Goal: Find specific page/section

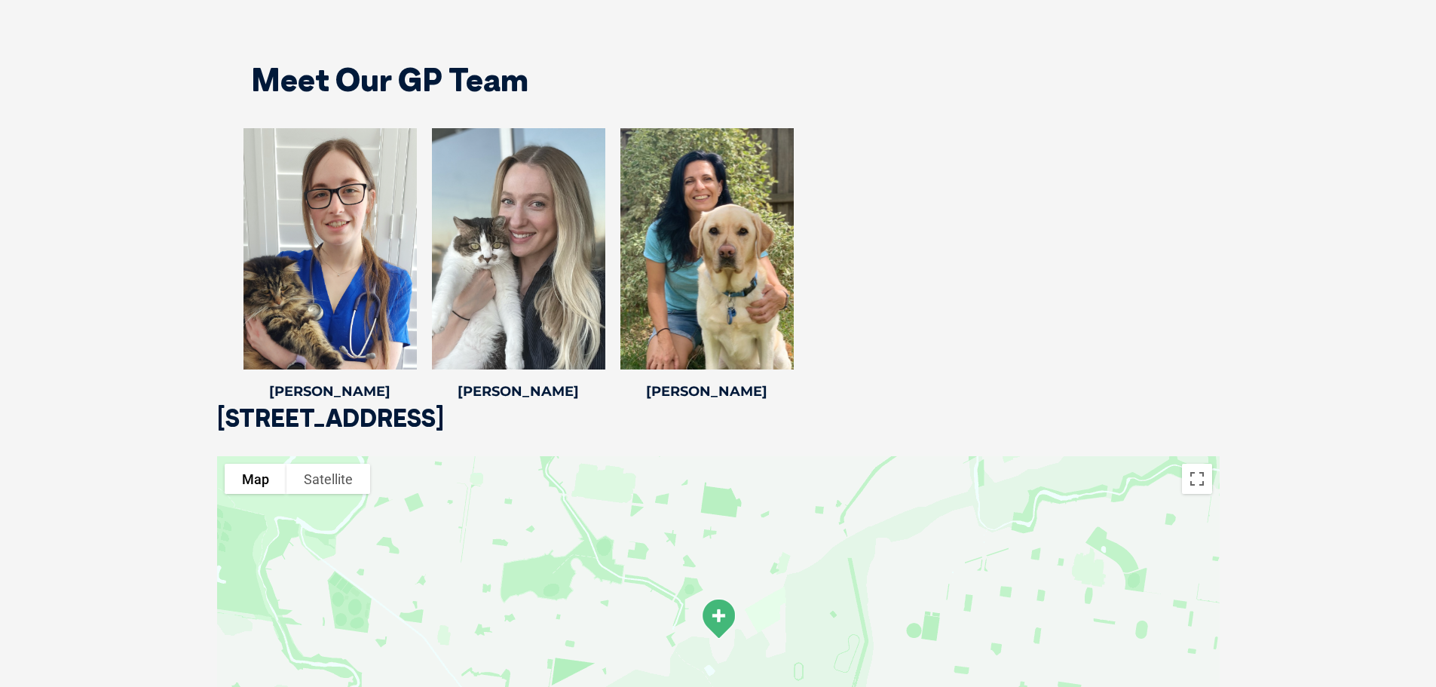
scroll to position [2968, 0]
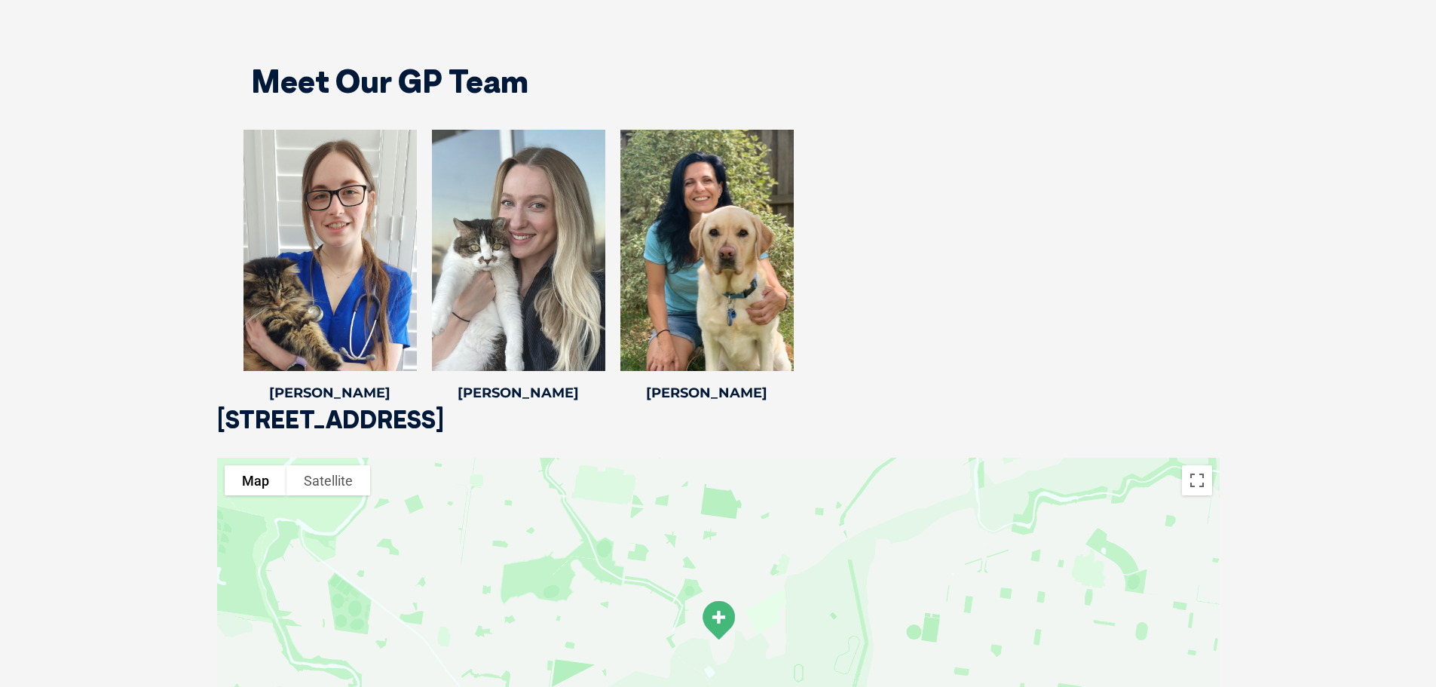
drag, startPoint x: 219, startPoint y: 417, endPoint x: 386, endPoint y: 423, distance: 166.7
click at [373, 426] on div "Meet Our GP Team Dr Stephanie Middlemast Dr Stephanie Middlemast BSc DVM GradCe…" at bounding box center [718, 222] width 1436 height 490
drag, startPoint x: 633, startPoint y: 414, endPoint x: 268, endPoint y: 415, distance: 364.9
click at [268, 415] on div "Meet Our GP Team Dr Stephanie Middlemast Dr Stephanie Middlemast BSc DVM GradCe…" at bounding box center [718, 222] width 1436 height 490
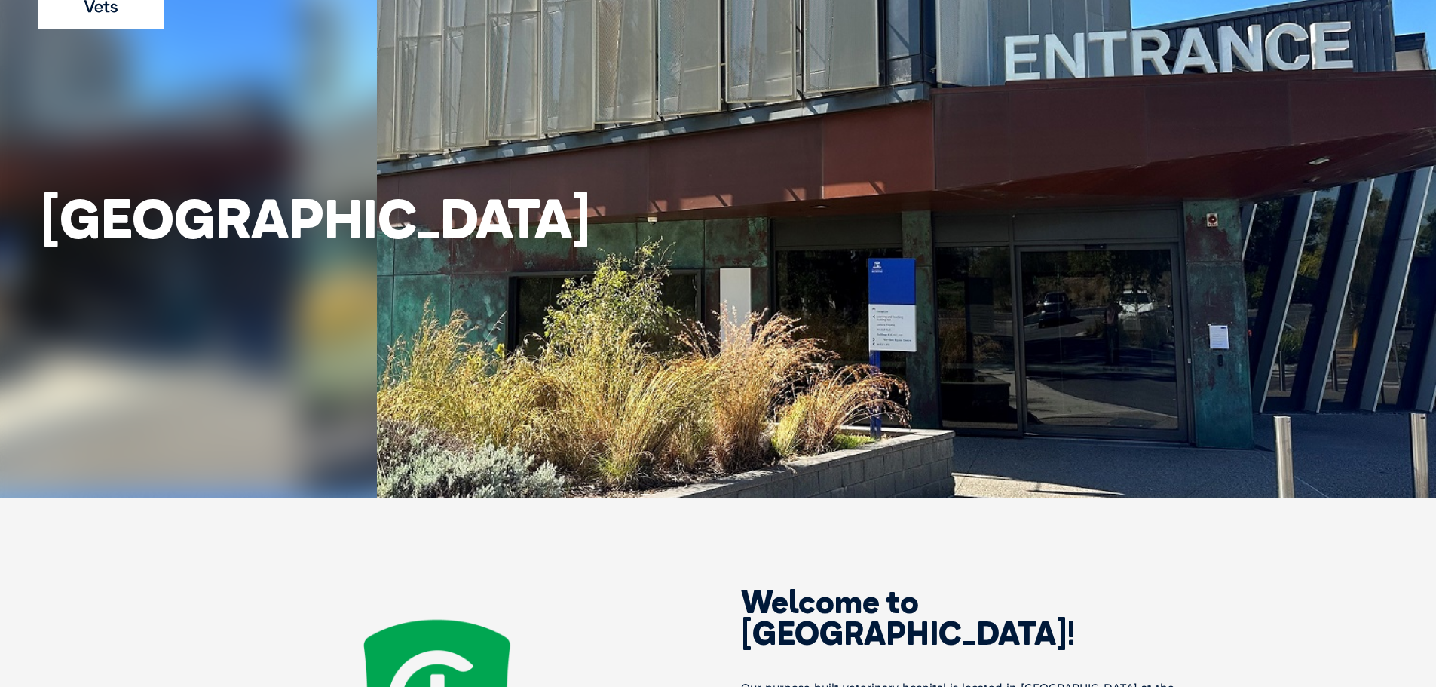
scroll to position [0, 0]
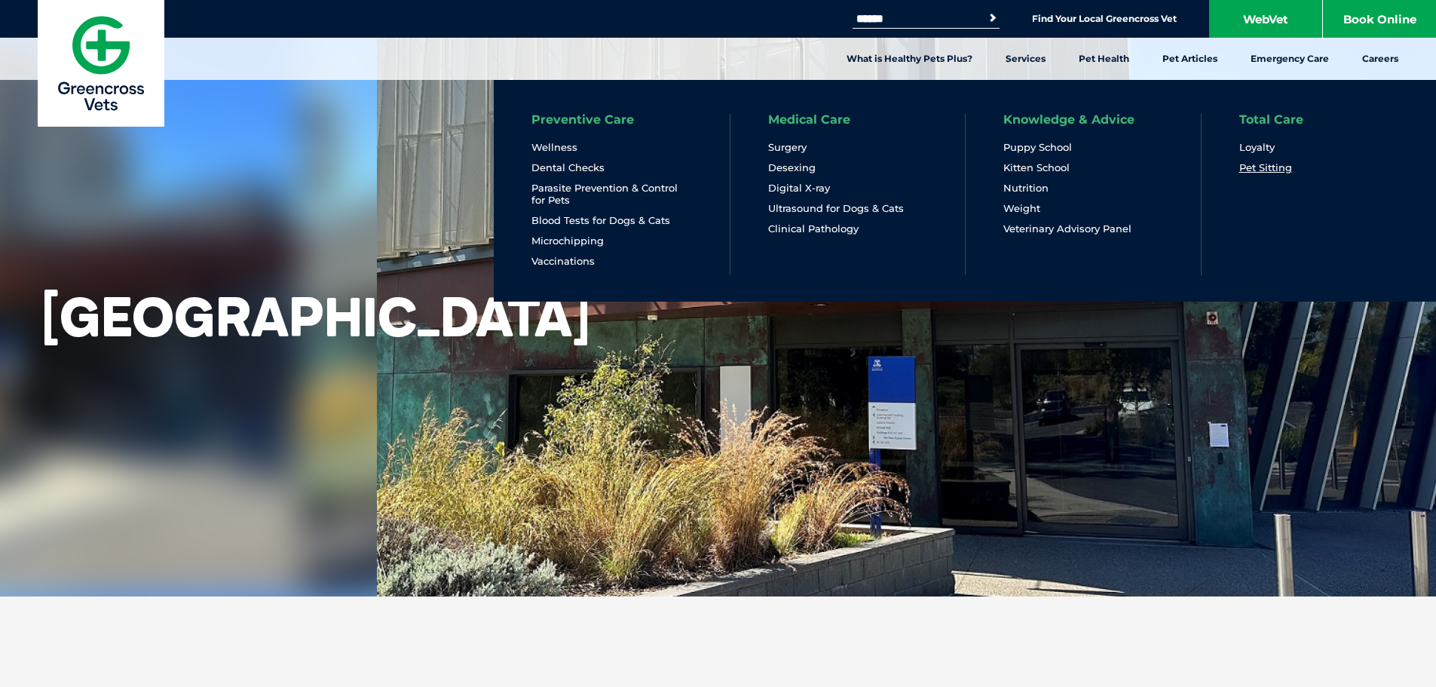
click at [1278, 172] on link "Pet Sitting" at bounding box center [1265, 167] width 53 height 13
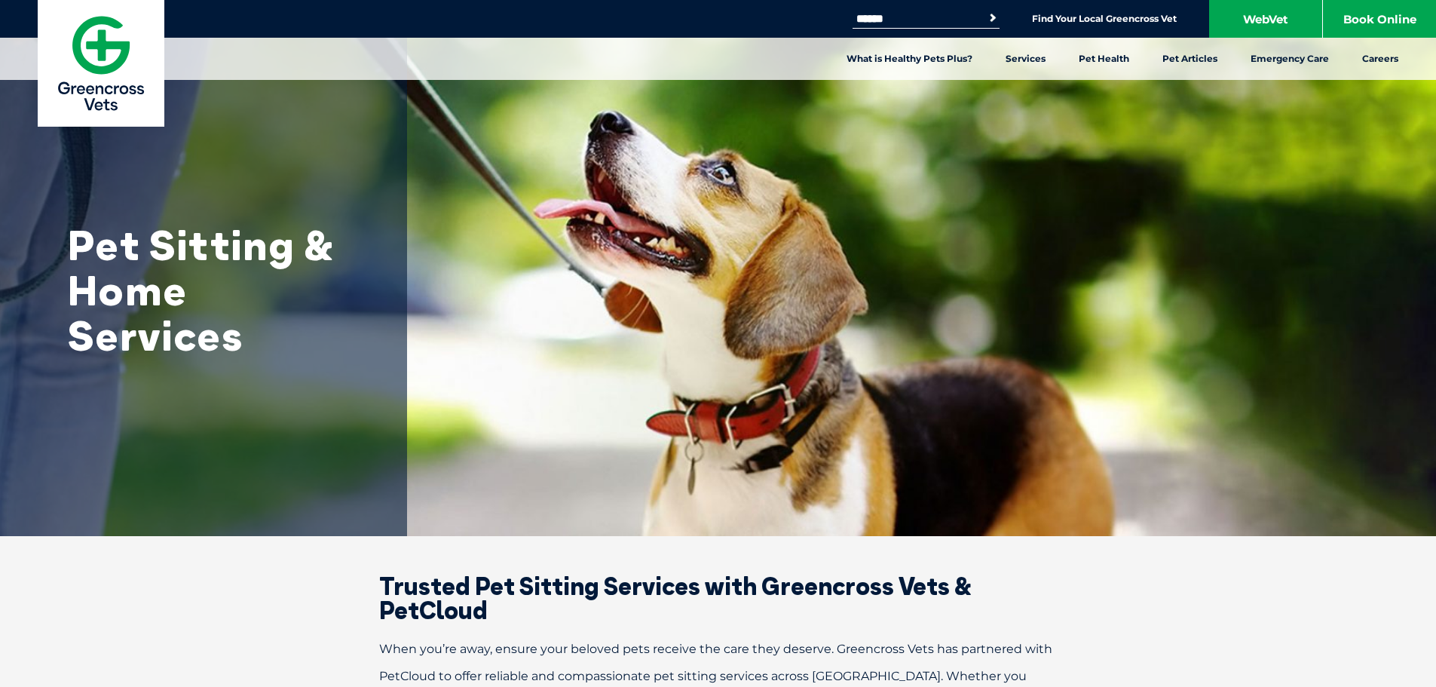
click at [96, 58] on img at bounding box center [101, 63] width 127 height 127
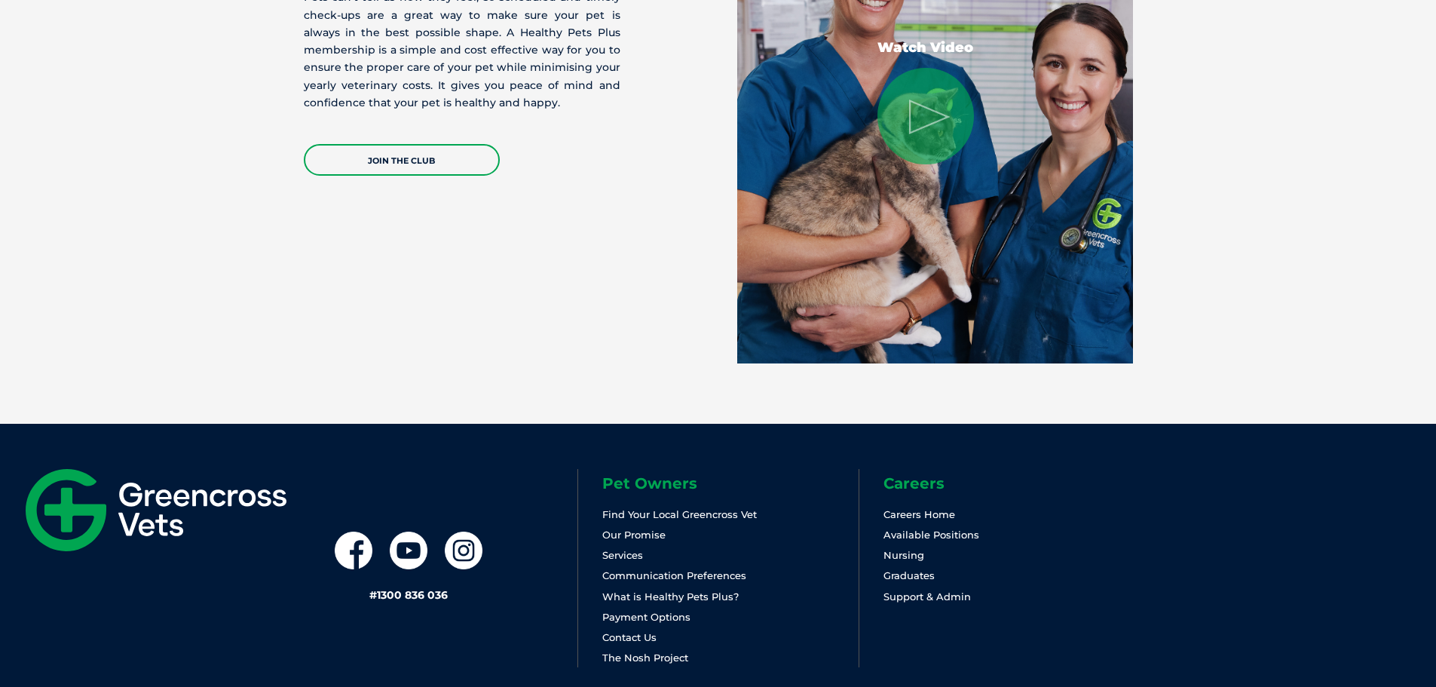
scroll to position [3148, 0]
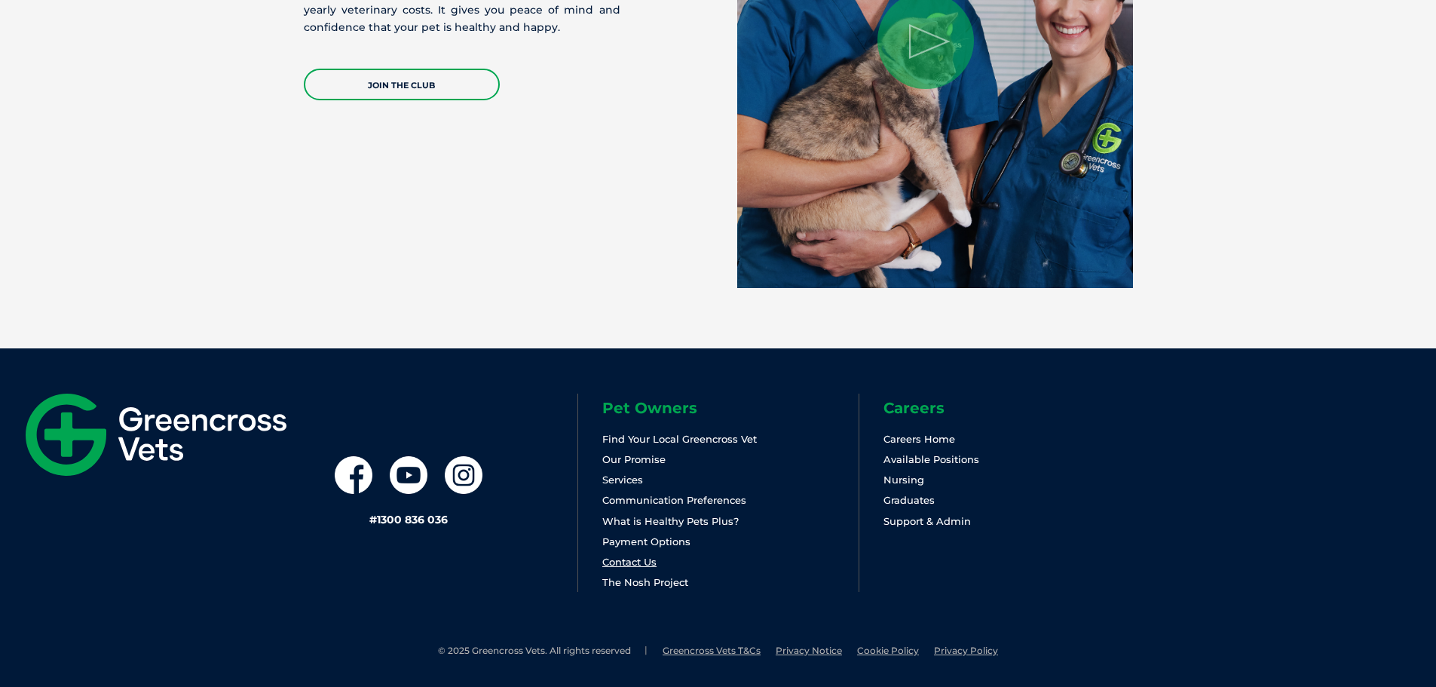
click at [644, 567] on link "Contact Us" at bounding box center [629, 562] width 54 height 12
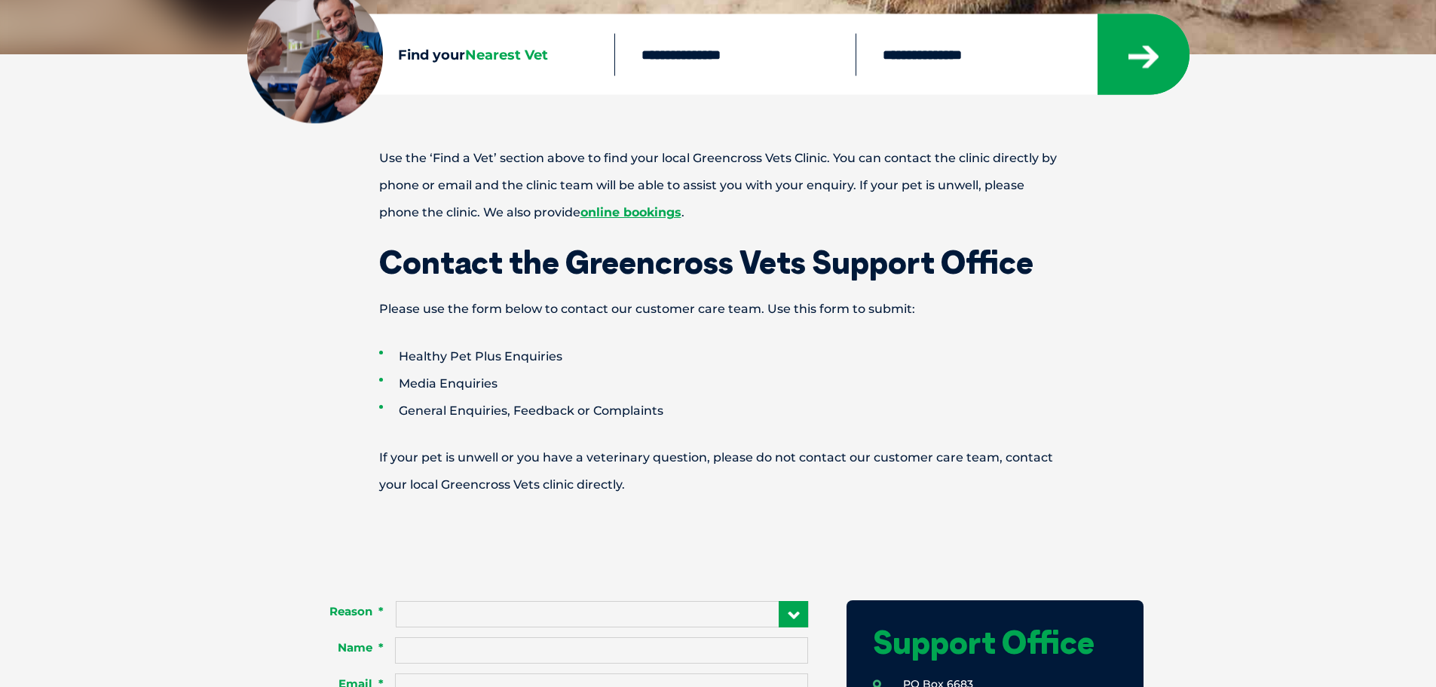
scroll to position [377, 0]
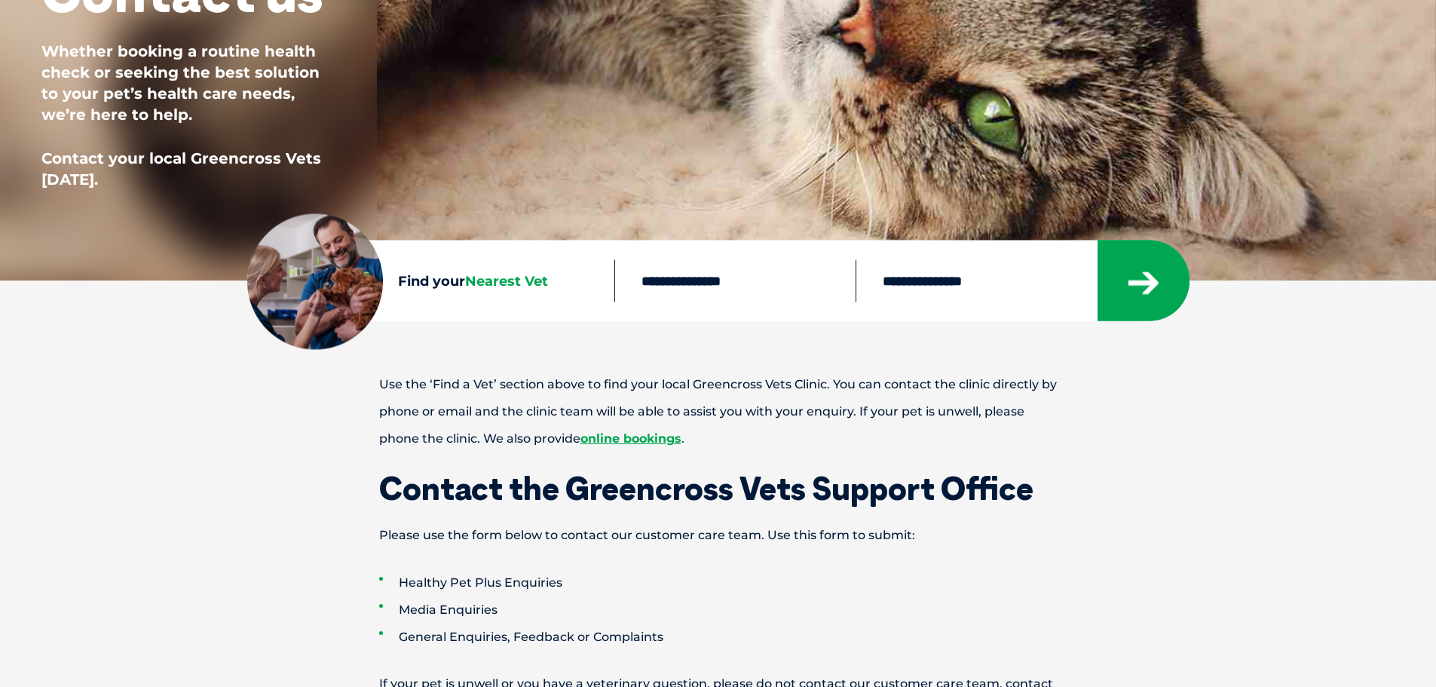
click at [676, 283] on input "text" at bounding box center [734, 280] width 241 height 42
type input "****"
click at [1137, 282] on icon "submit" at bounding box center [1144, 283] width 30 height 23
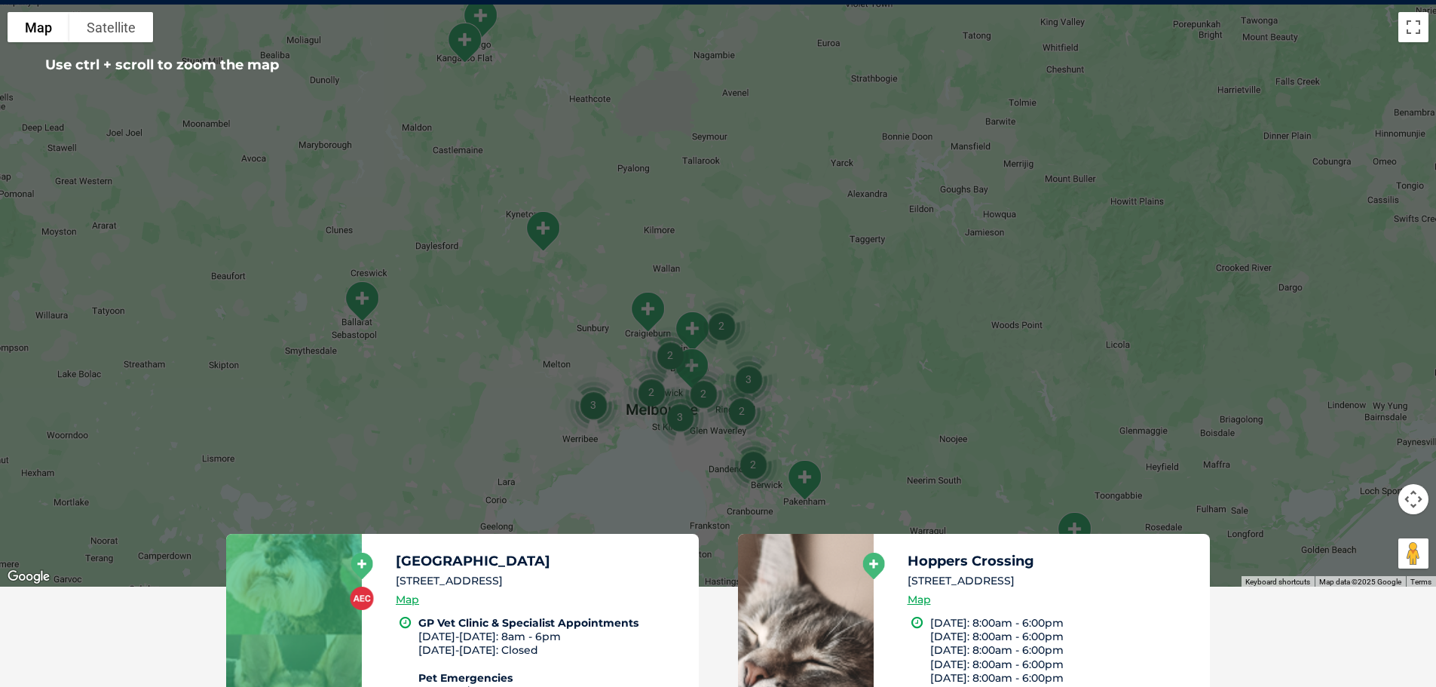
scroll to position [377, 0]
